Goal: Navigation & Orientation: Find specific page/section

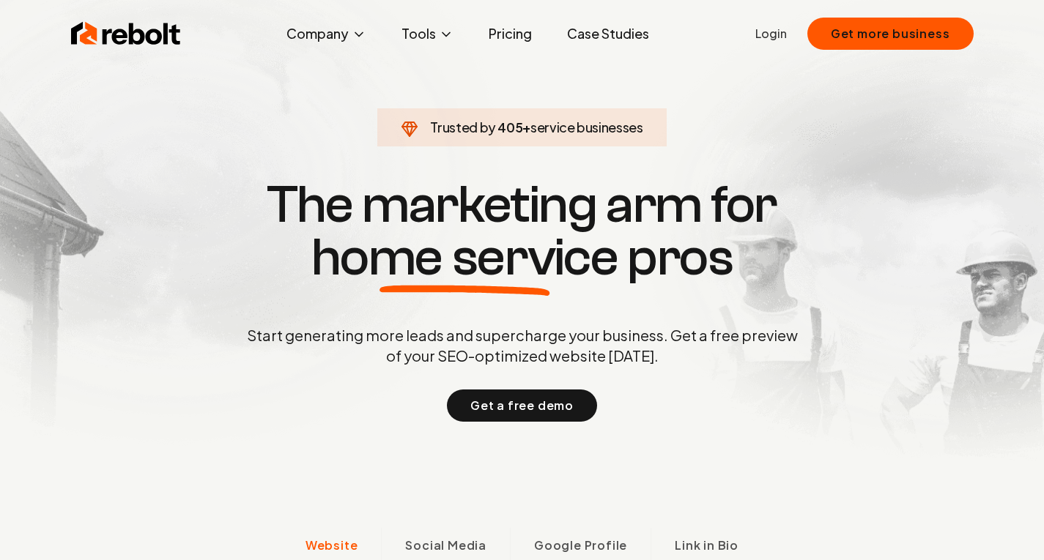
click at [765, 32] on link "Login" at bounding box center [771, 34] width 32 height 18
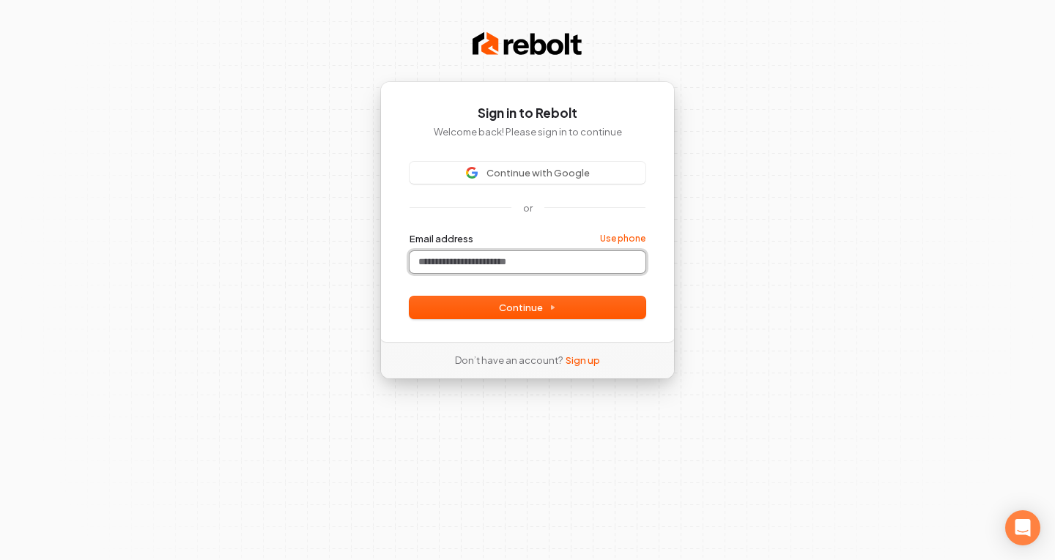
click at [480, 263] on input "Email address" at bounding box center [528, 262] width 236 height 22
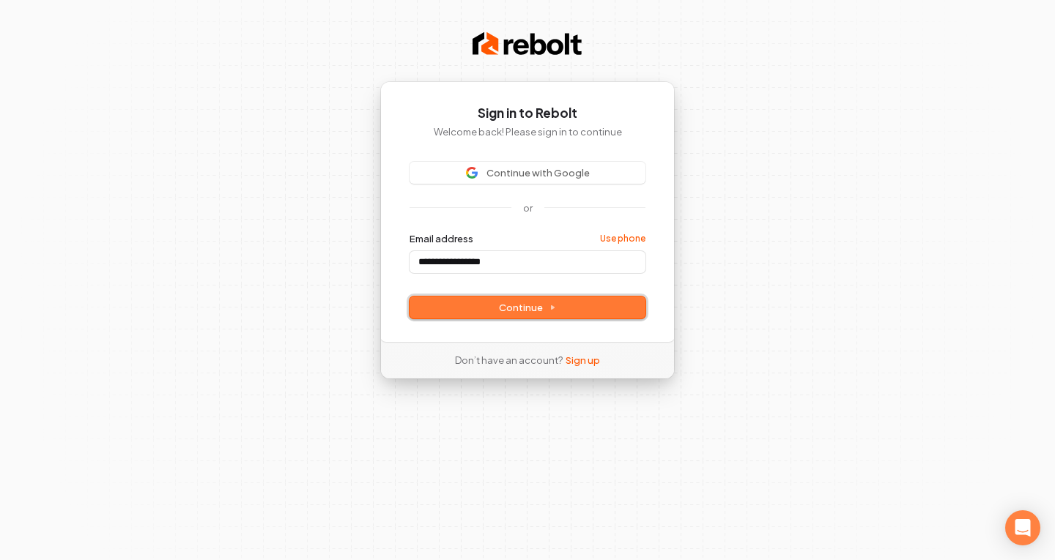
click at [511, 302] on span "Continue" at bounding box center [527, 307] width 57 height 13
type input "**********"
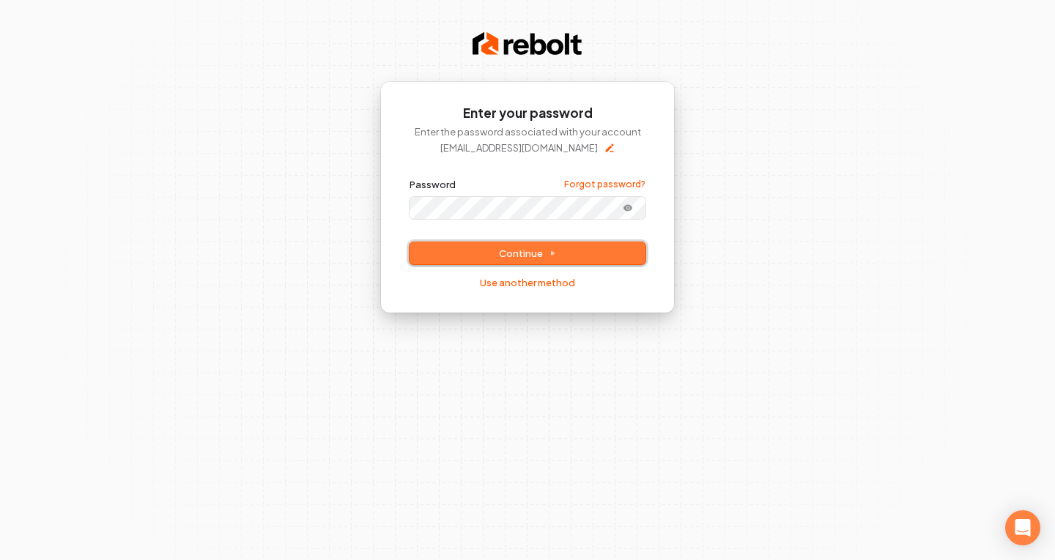
click at [513, 255] on span "Continue" at bounding box center [527, 253] width 57 height 13
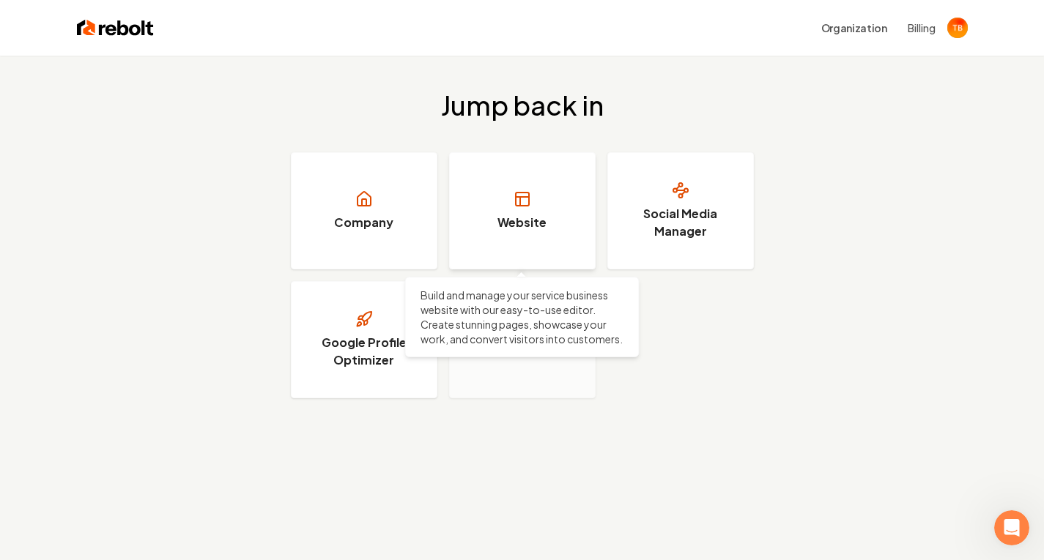
click at [511, 220] on h3 "Website" at bounding box center [521, 223] width 49 height 18
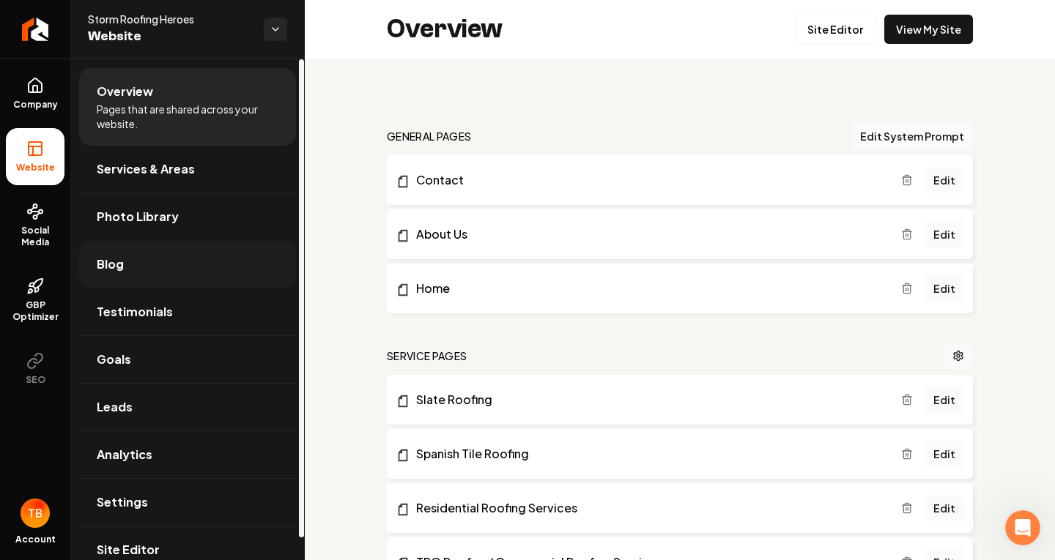
click at [110, 263] on span "Blog" at bounding box center [110, 265] width 27 height 18
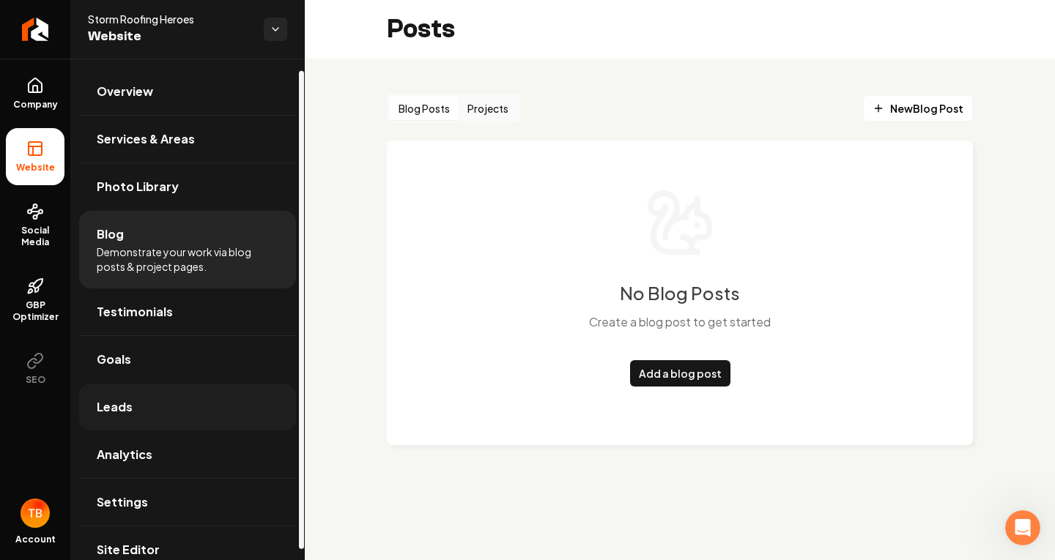
scroll to position [23, 0]
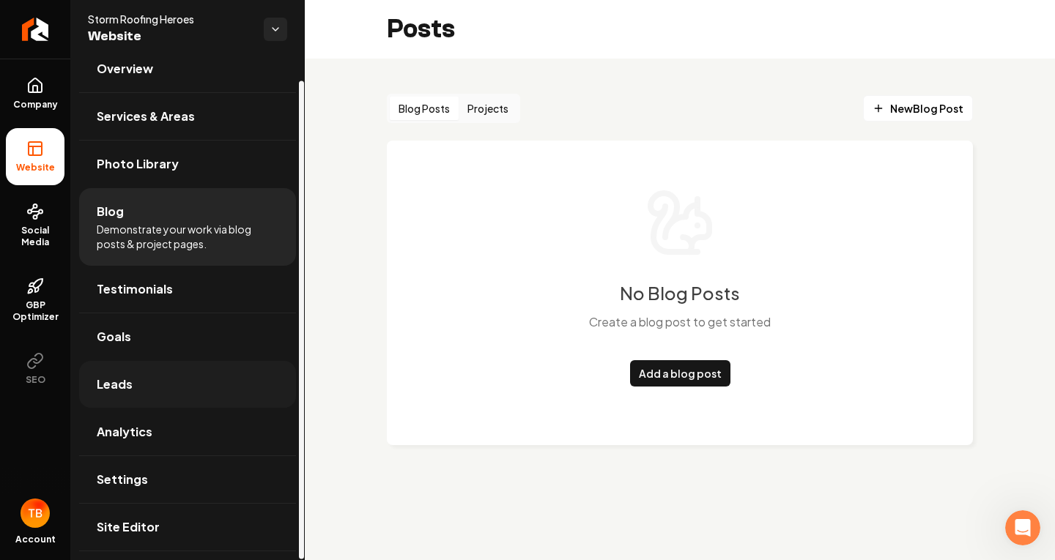
click at [114, 392] on span "Leads" at bounding box center [115, 385] width 36 height 18
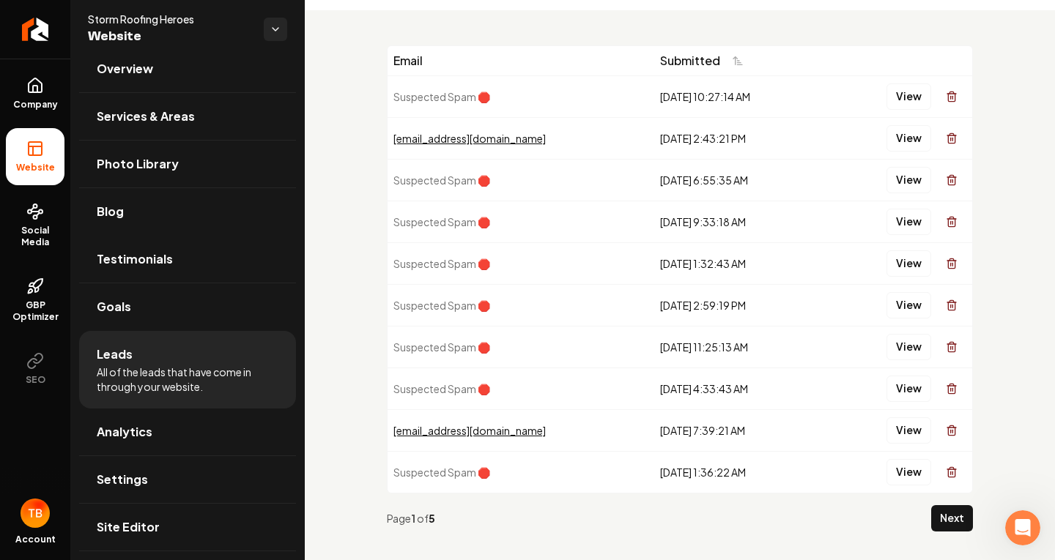
scroll to position [66, 0]
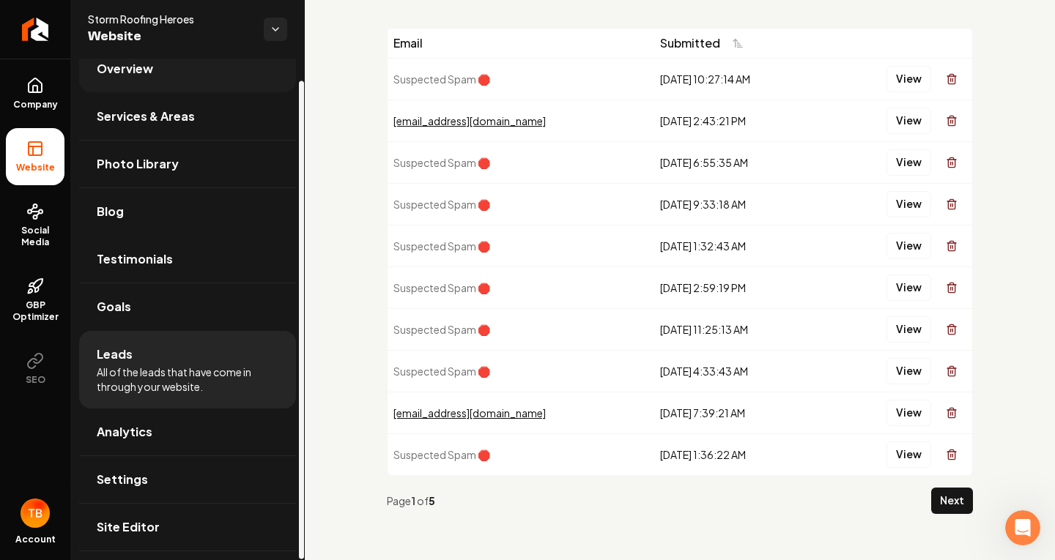
click at [139, 78] on link "Overview" at bounding box center [187, 68] width 217 height 47
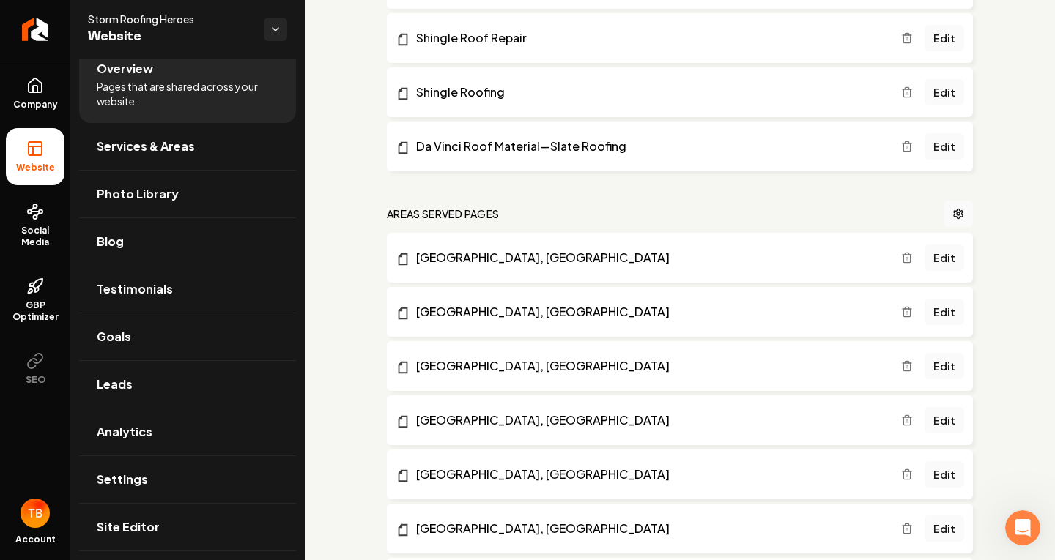
scroll to position [971, 0]
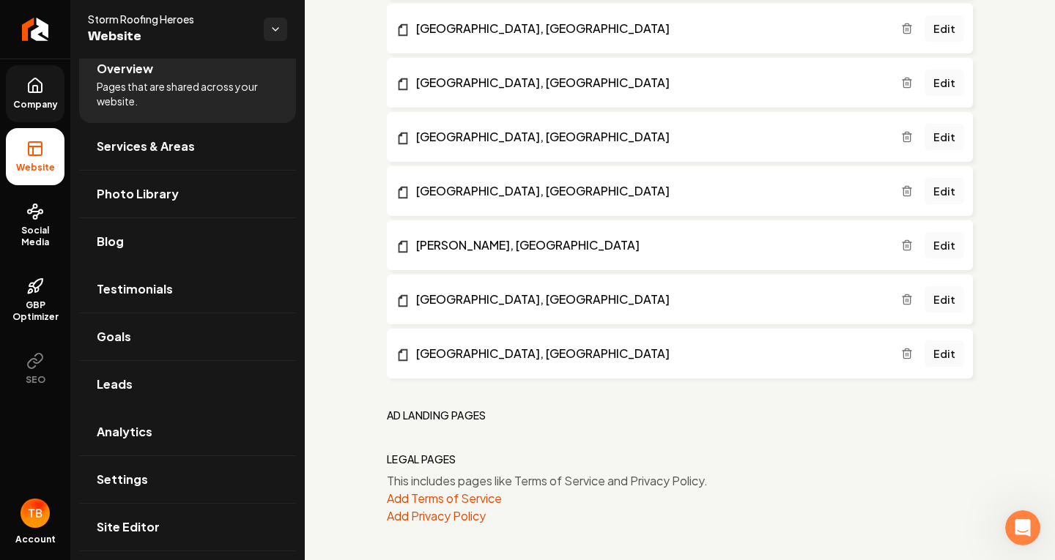
click at [36, 92] on icon at bounding box center [35, 85] width 13 height 14
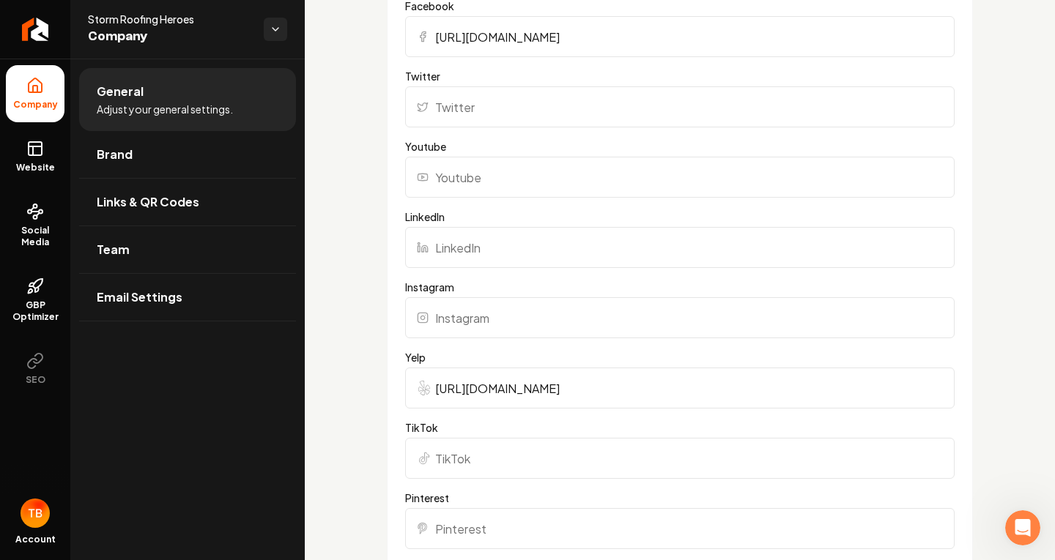
scroll to position [1539, 0]
